Goal: Transaction & Acquisition: Purchase product/service

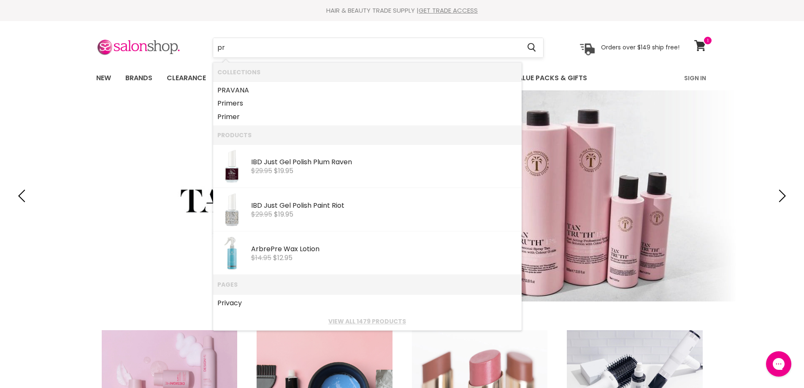
click at [216, 48] on input "pr" at bounding box center [367, 47] width 308 height 19
type input "cpr"
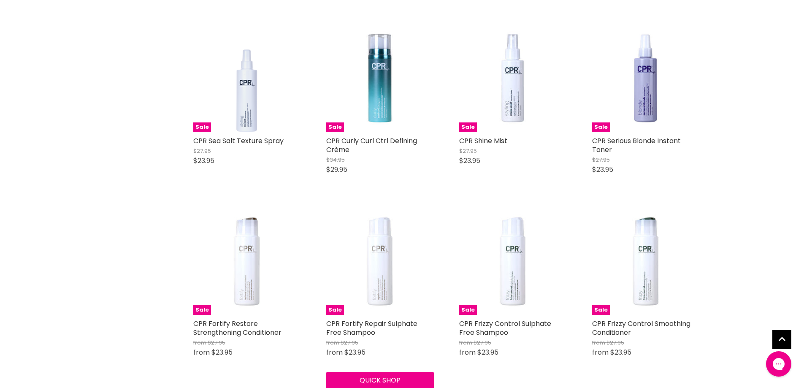
scroll to position [718, 0]
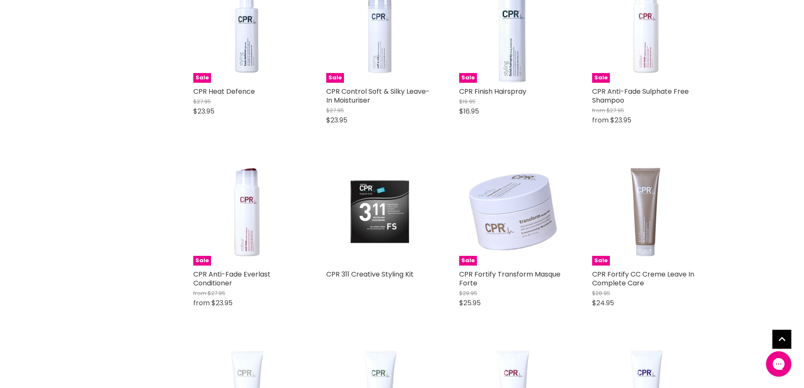
scroll to position [1858, 0]
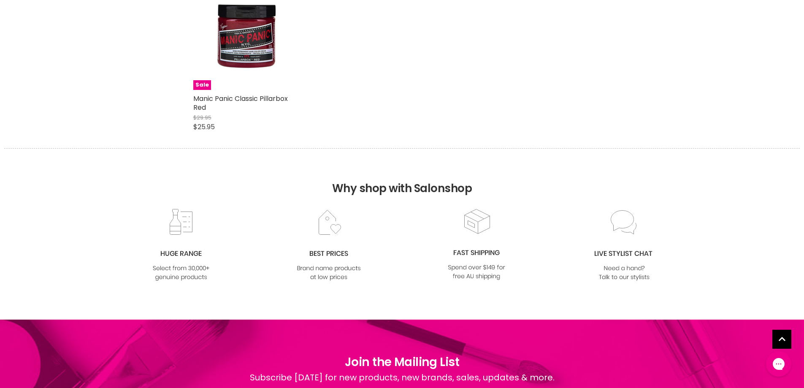
scroll to position [3562, 0]
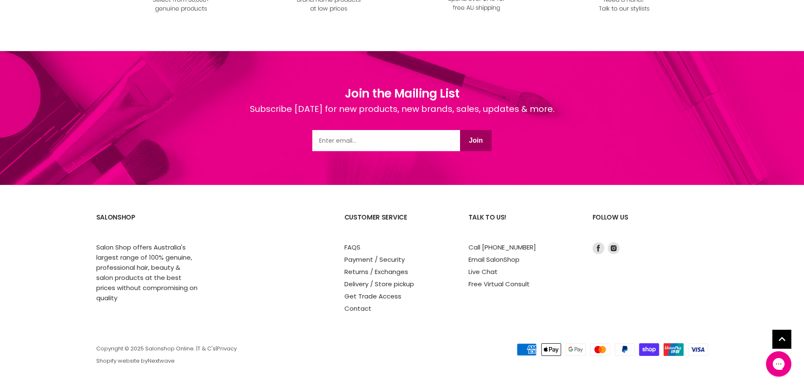
click at [342, 315] on section "SalonShop Salon Shop offers Australia's largest range of 100% genuine, professi…" at bounding box center [402, 286] width 804 height 203
